Goal: Find specific page/section: Find specific page/section

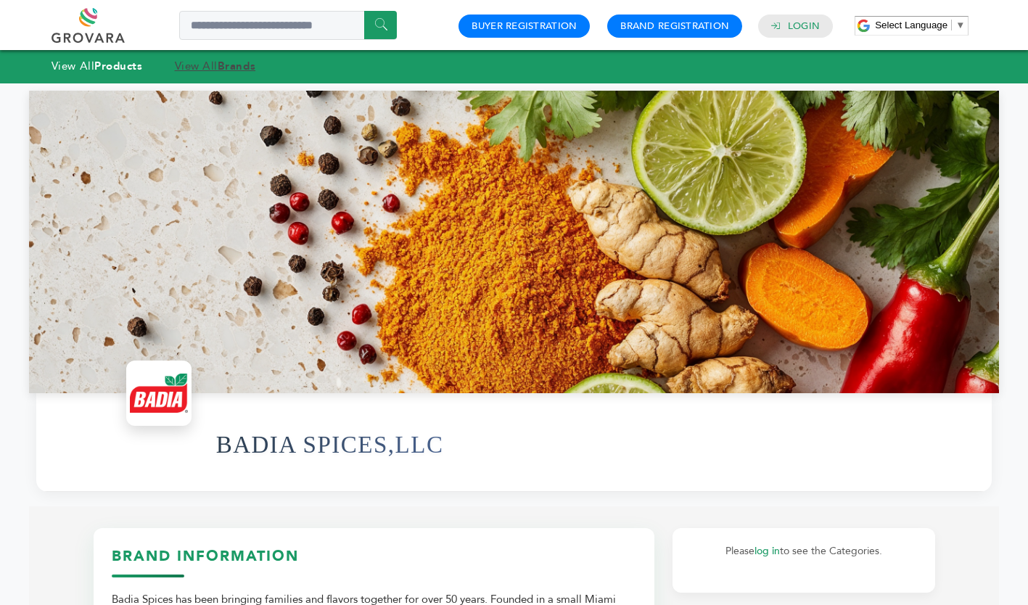
click at [240, 65] on strong "Brands" at bounding box center [237, 66] width 38 height 15
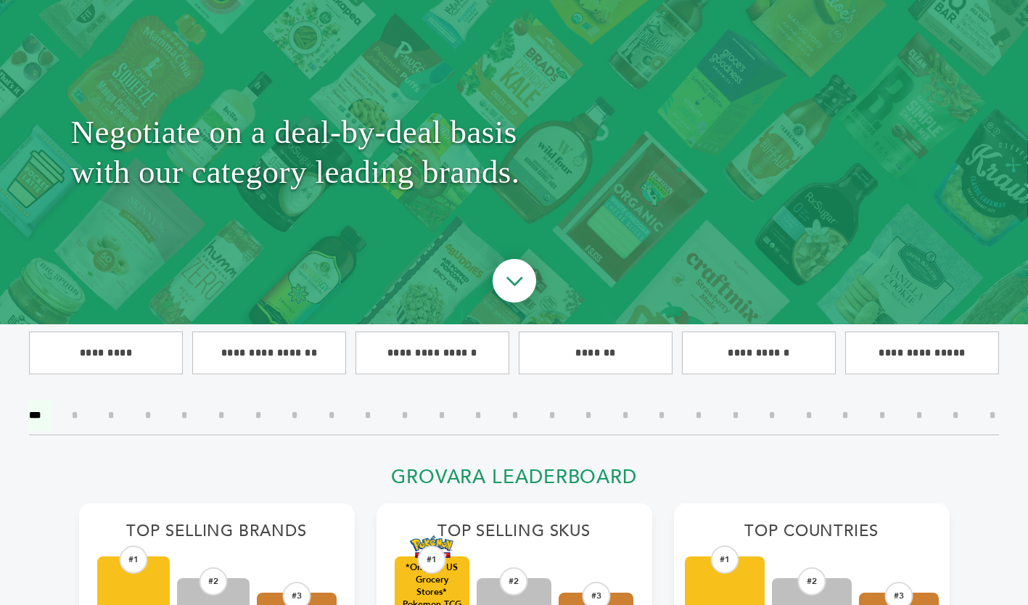
scroll to position [134, 0]
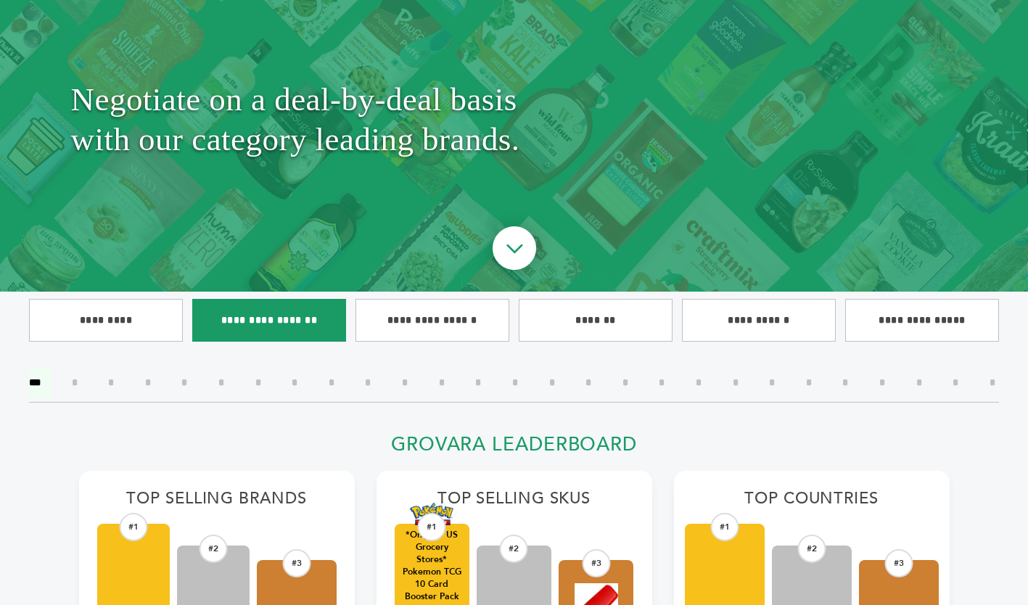
click at [266, 321] on input"] "**********" at bounding box center [269, 320] width 154 height 43
